Goal: Transaction & Acquisition: Subscribe to service/newsletter

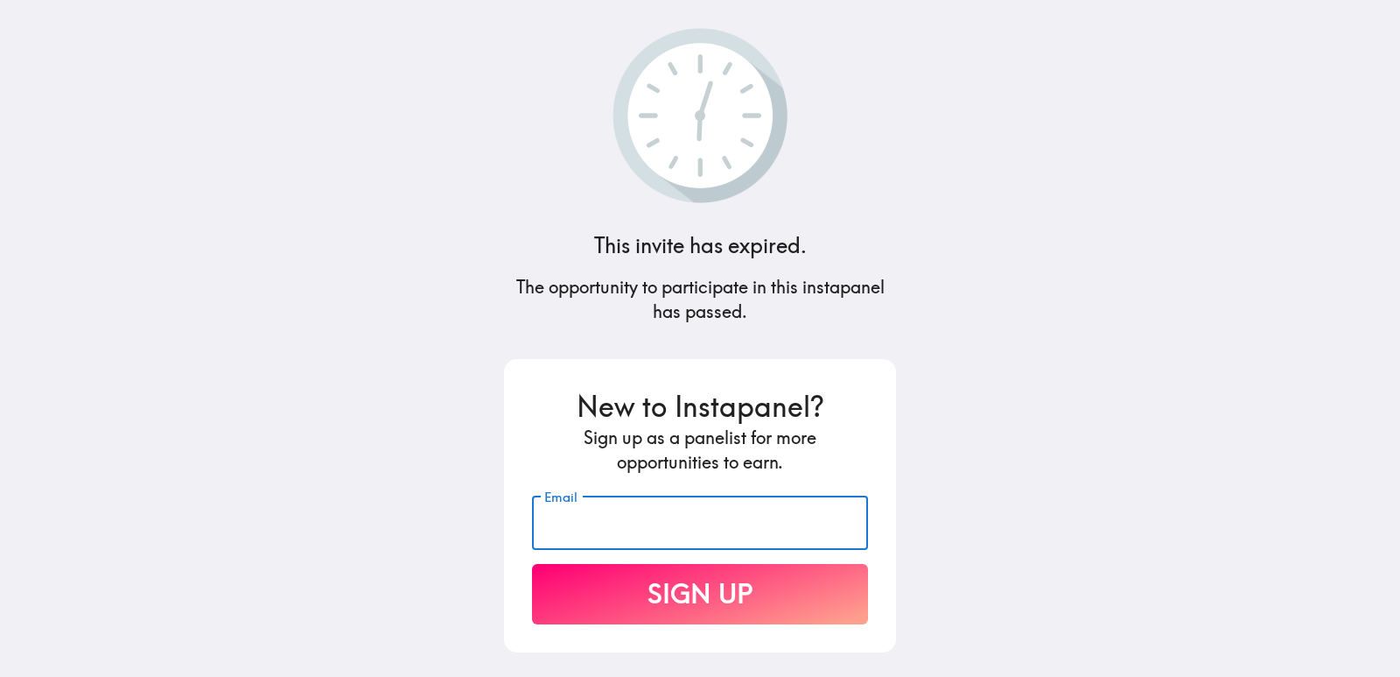
click at [623, 522] on input "Email" at bounding box center [700, 522] width 336 height 54
type input "[EMAIL_ADDRESS][DOMAIN_NAME]"
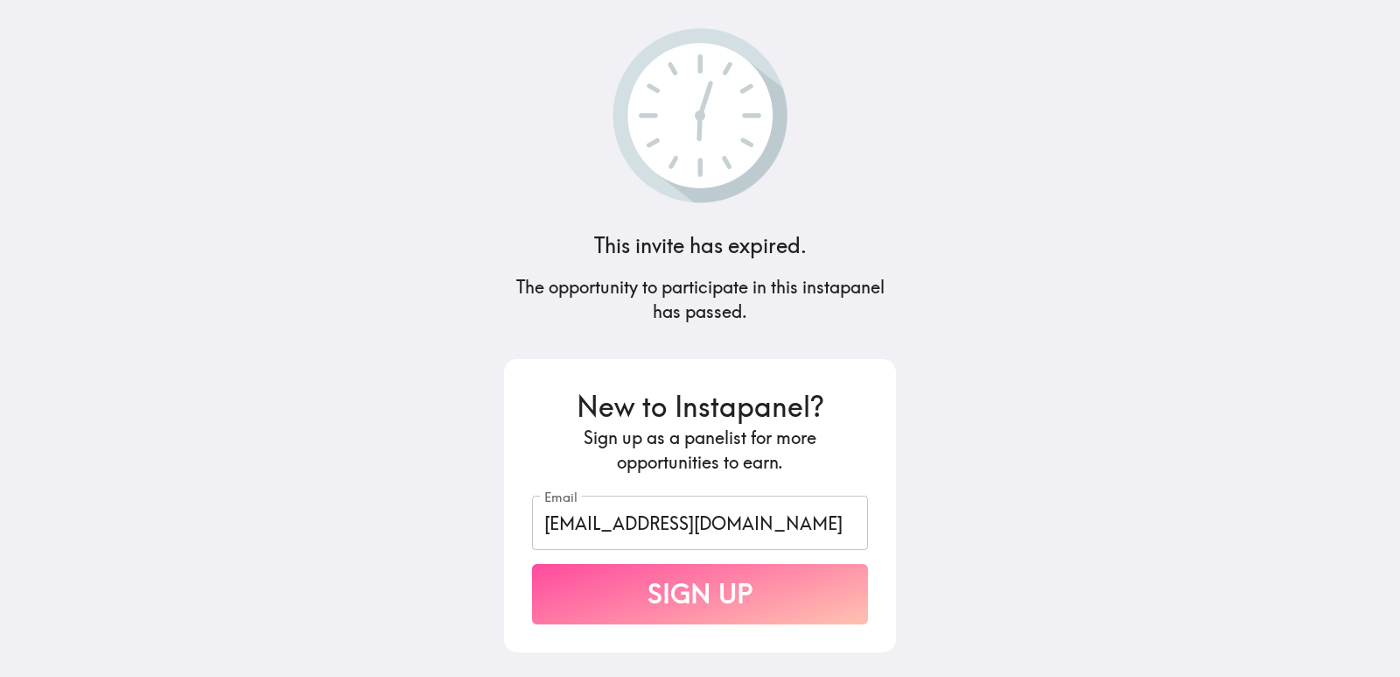
click at [674, 585] on button "Sign Up" at bounding box center [700, 594] width 336 height 60
